Goal: Information Seeking & Learning: Learn about a topic

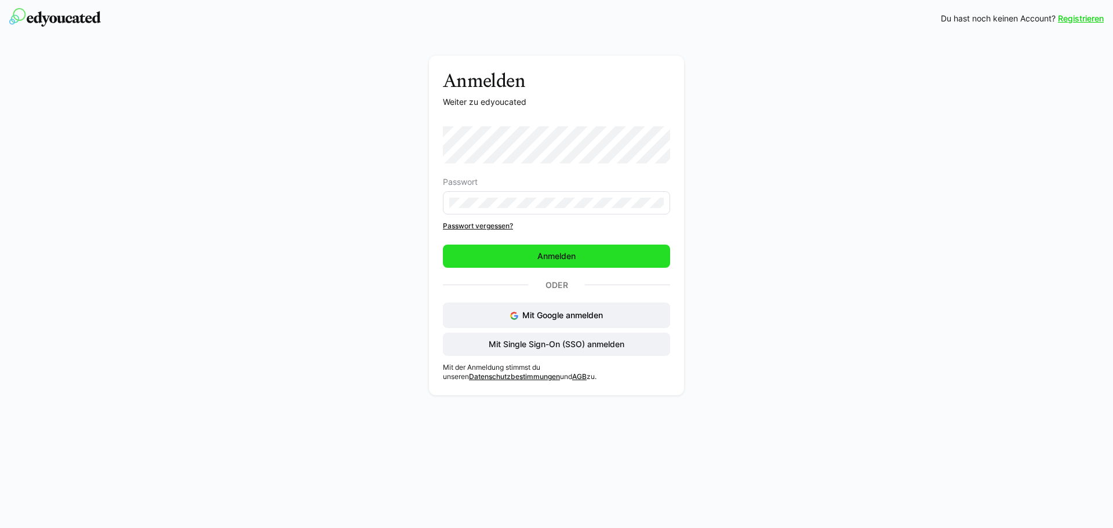
click at [544, 252] on span "Anmelden" at bounding box center [556, 256] width 42 height 12
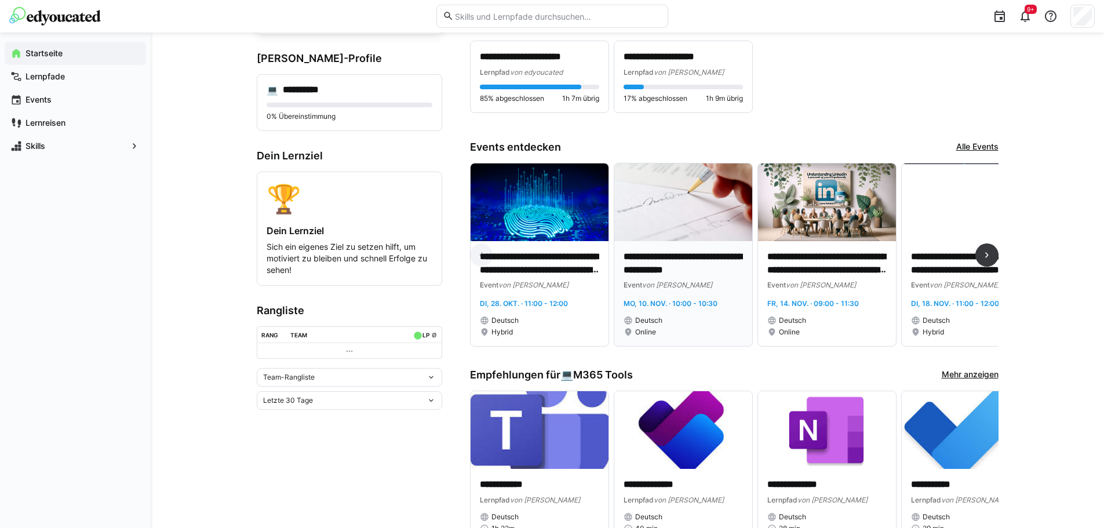
scroll to position [174, 0]
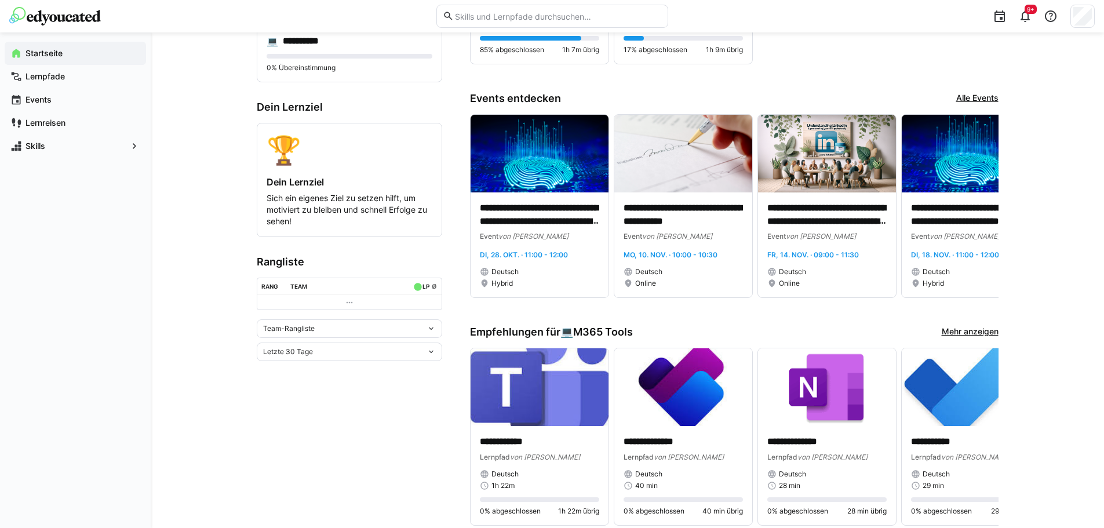
click at [956, 329] on link "Mehr anzeigen" at bounding box center [970, 332] width 57 height 13
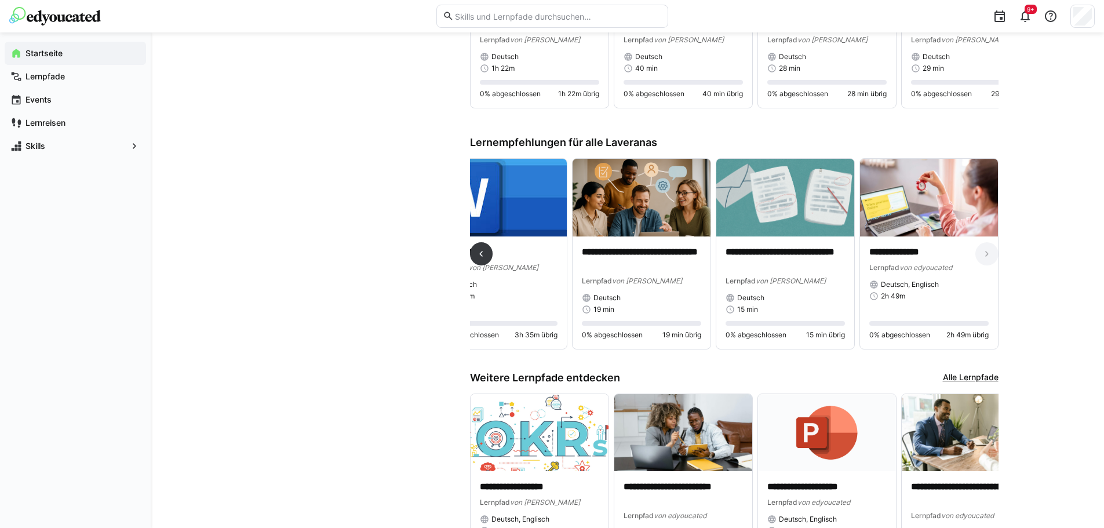
scroll to position [611, 0]
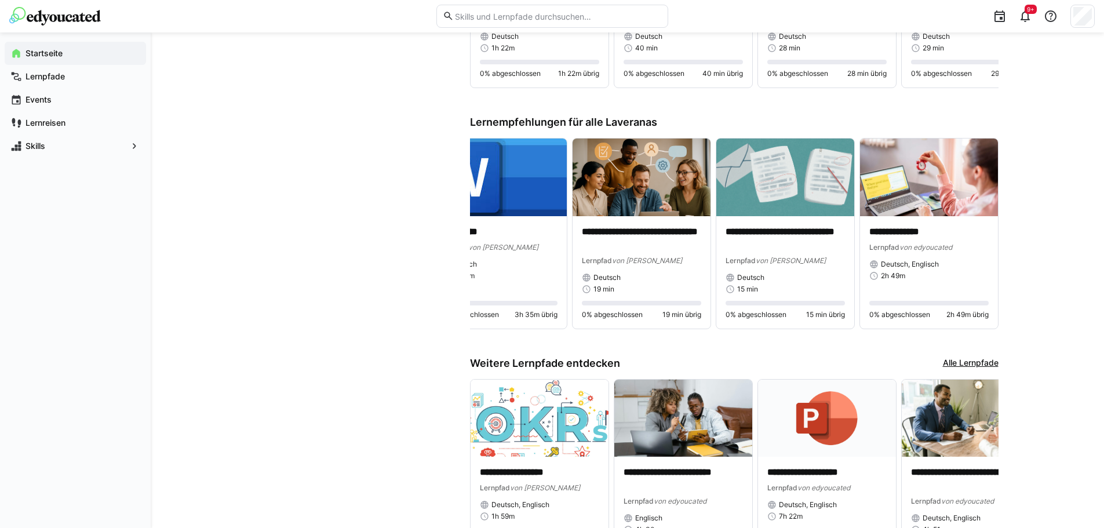
click at [972, 366] on link "Alle Lernpfade" at bounding box center [971, 363] width 56 height 13
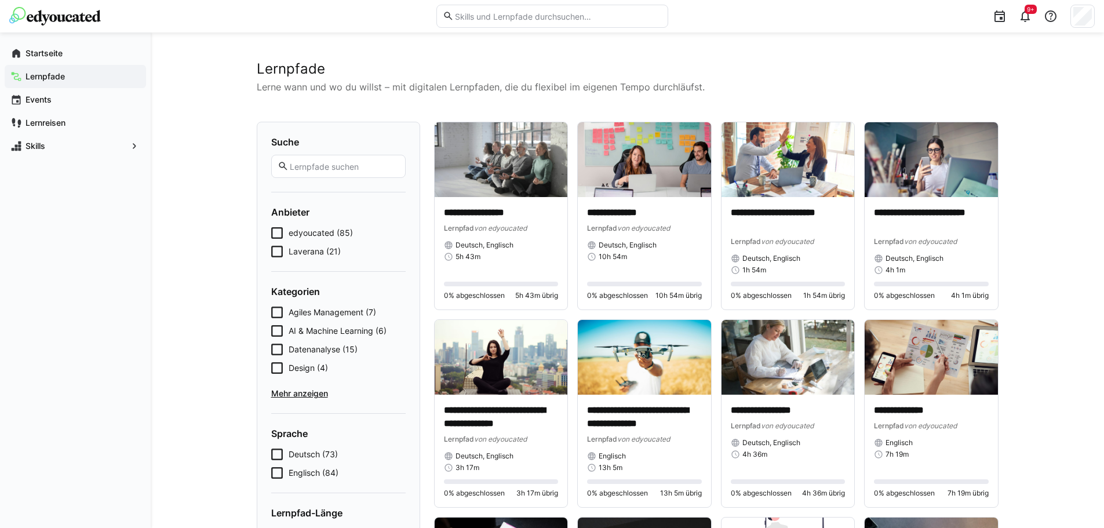
click at [326, 170] on input "text" at bounding box center [344, 166] width 110 height 10
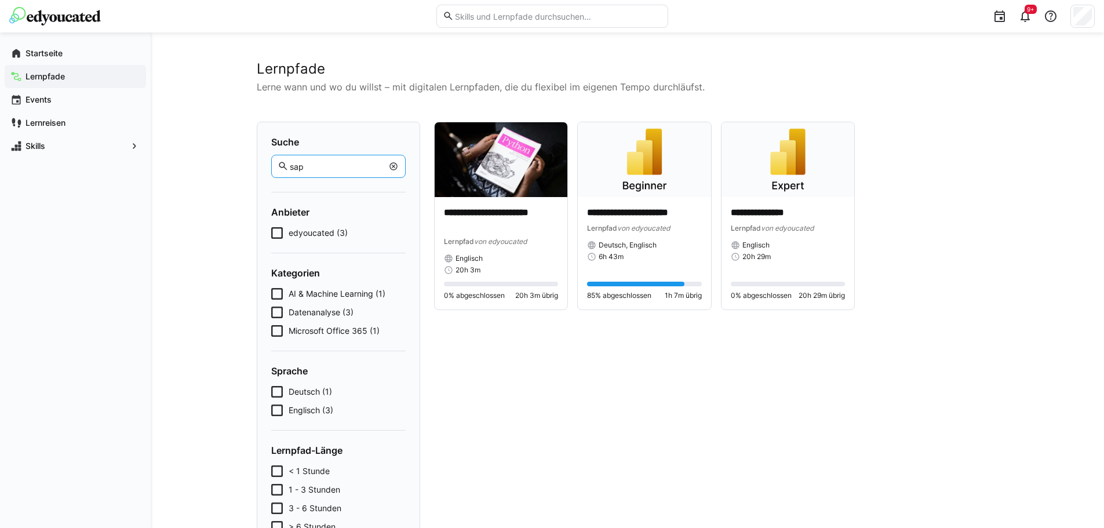
type input "sap"
